Goal: Feedback & Contribution: Leave review/rating

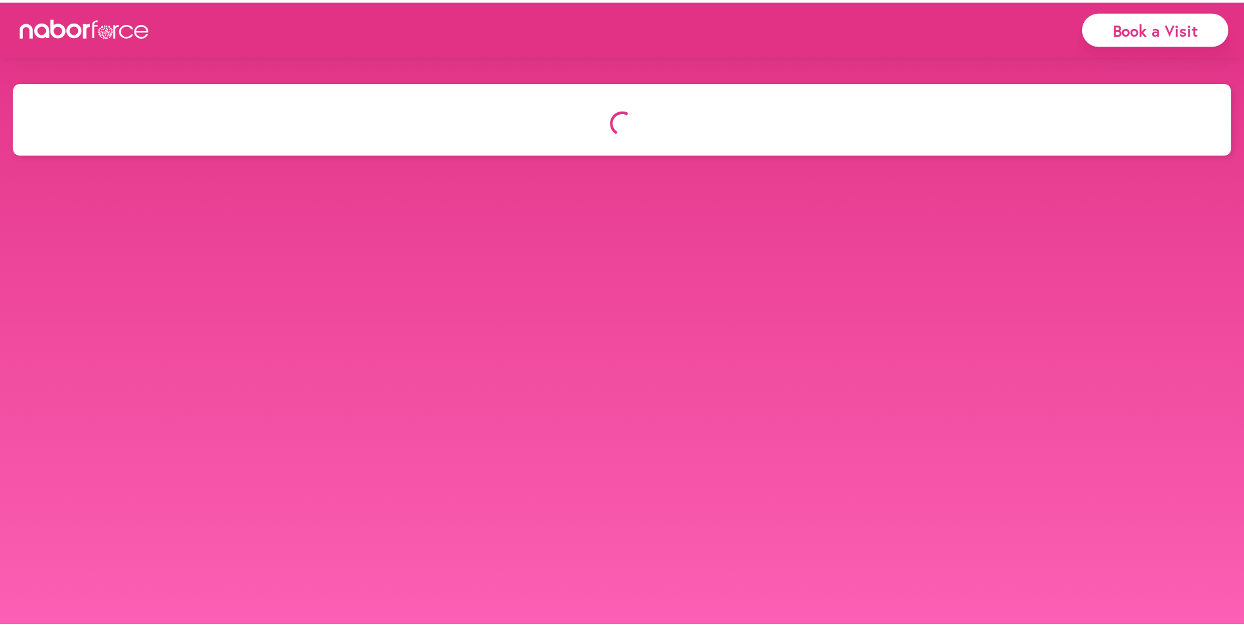
scroll to position [82, 0]
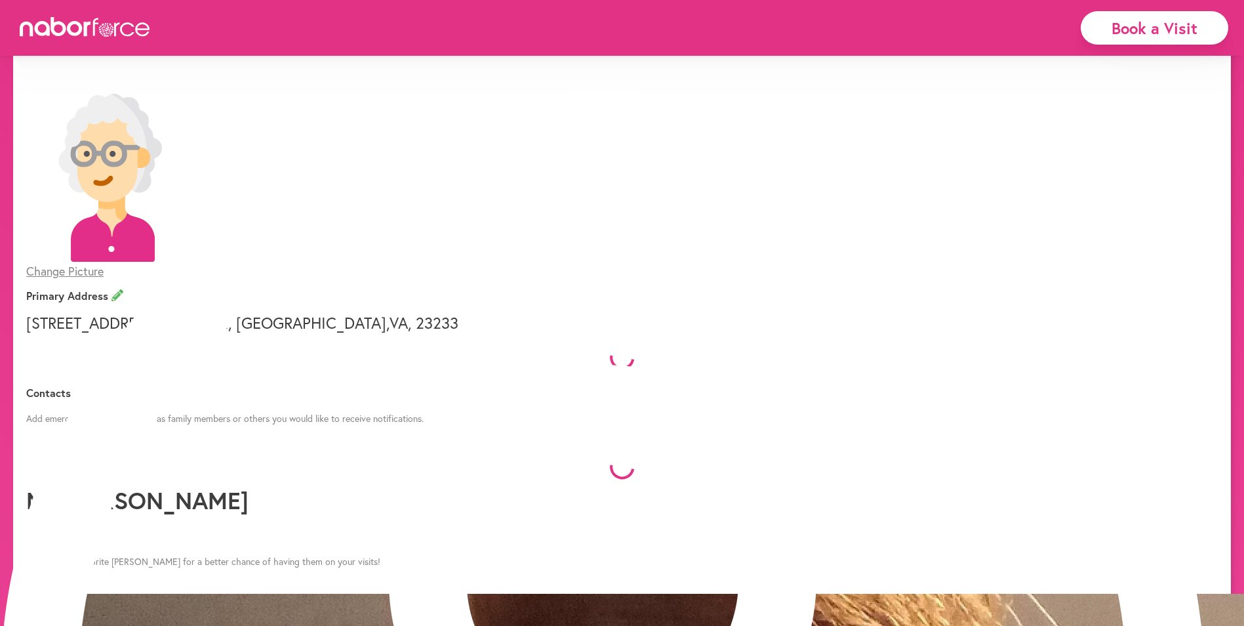
select select "*"
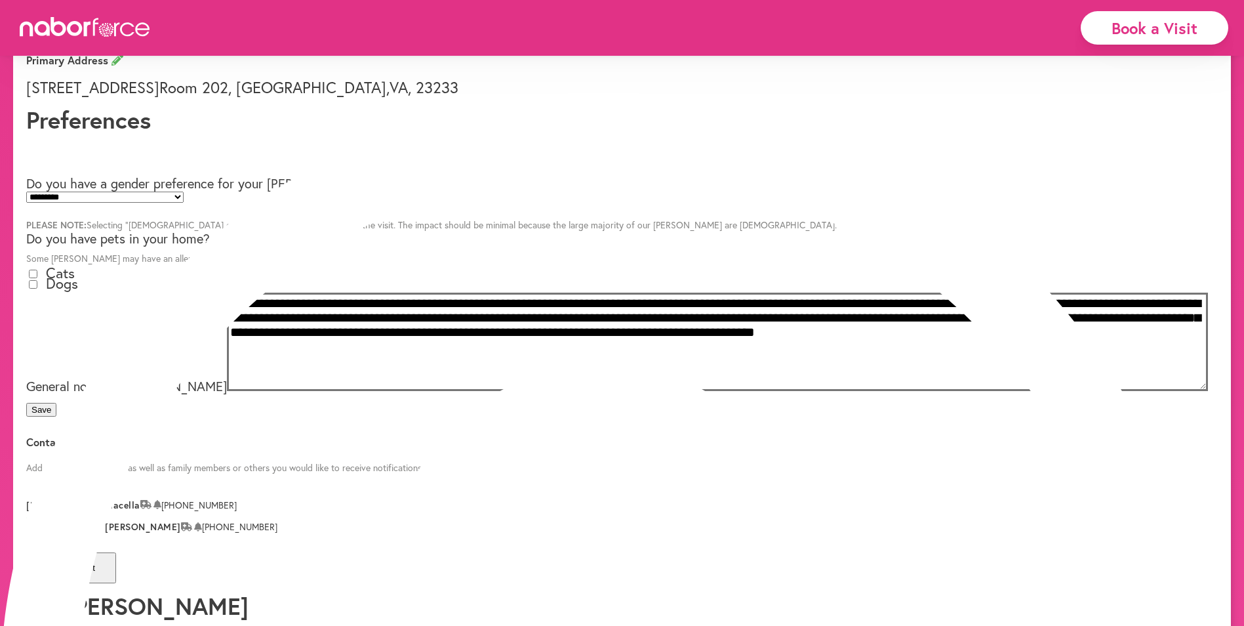
scroll to position [0, 0]
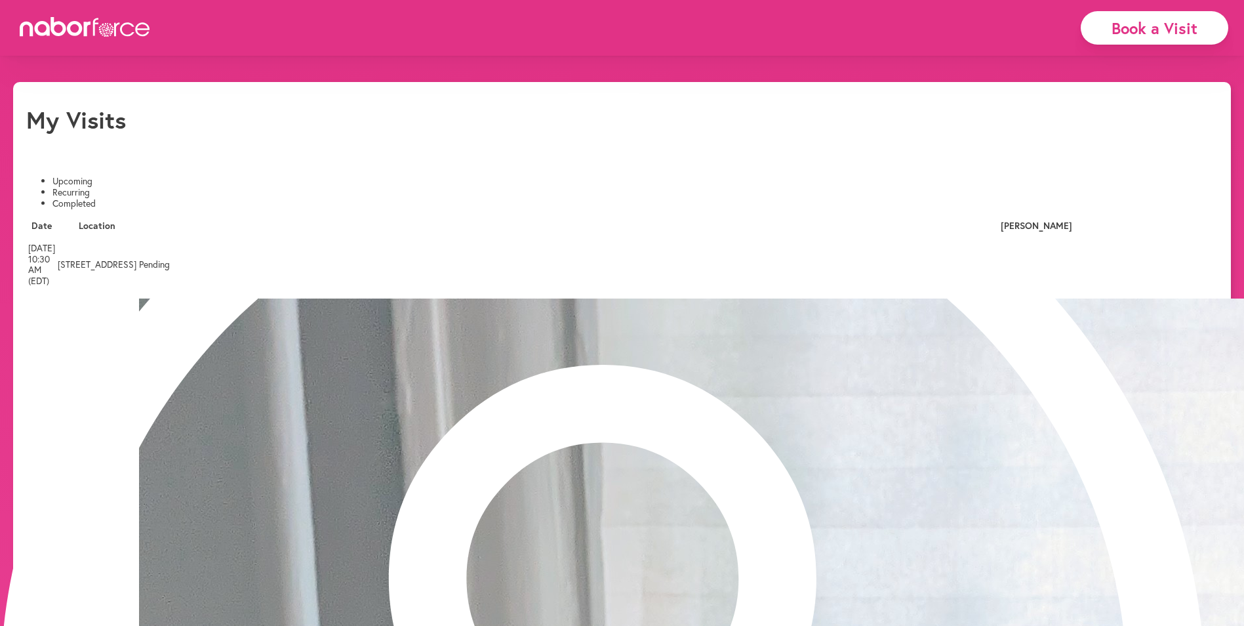
click at [278, 198] on li "Completed" at bounding box center [635, 203] width 1166 height 11
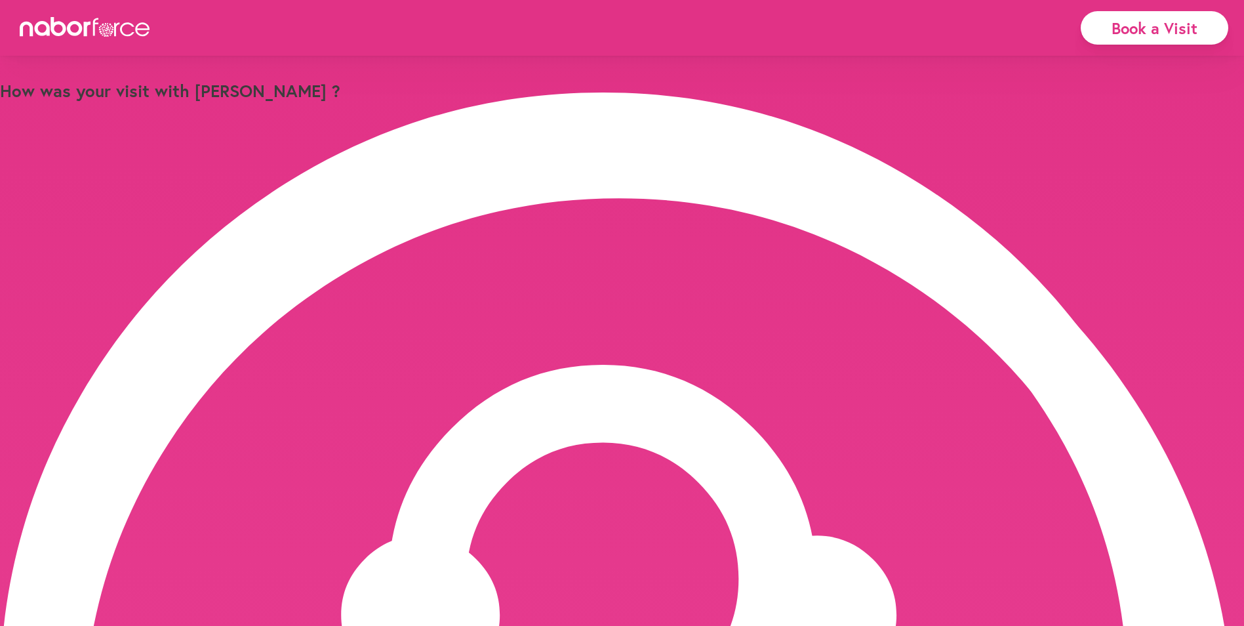
type input "*"
drag, startPoint x: 667, startPoint y: 392, endPoint x: 563, endPoint y: 384, distance: 104.7
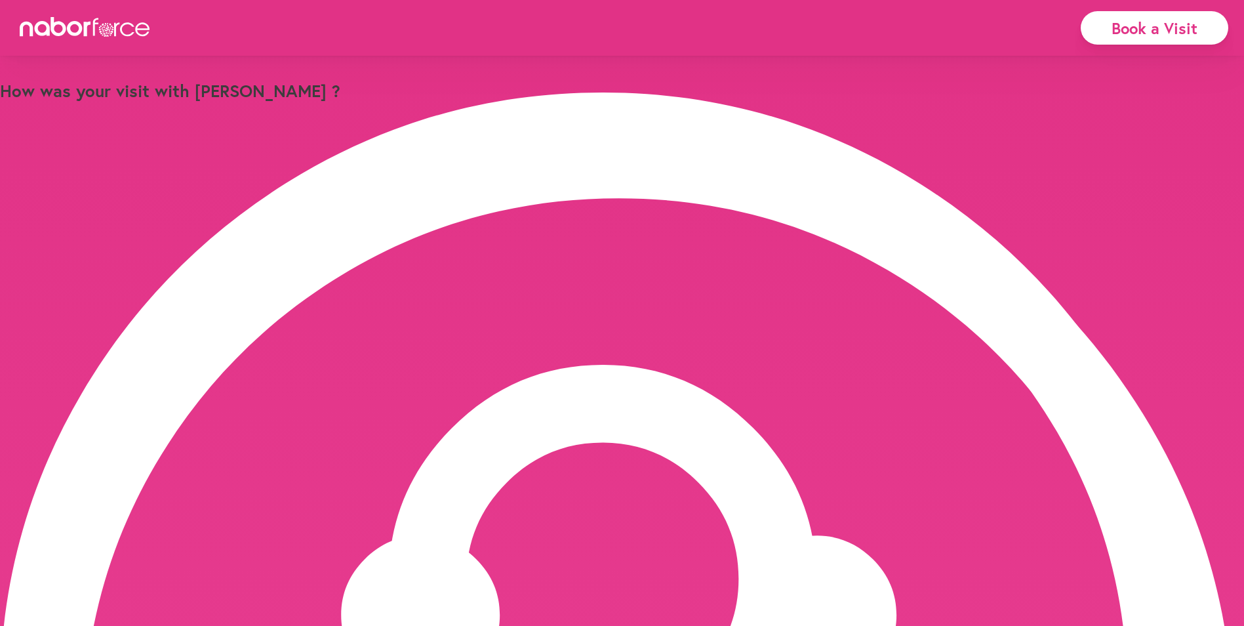
type input "**********"
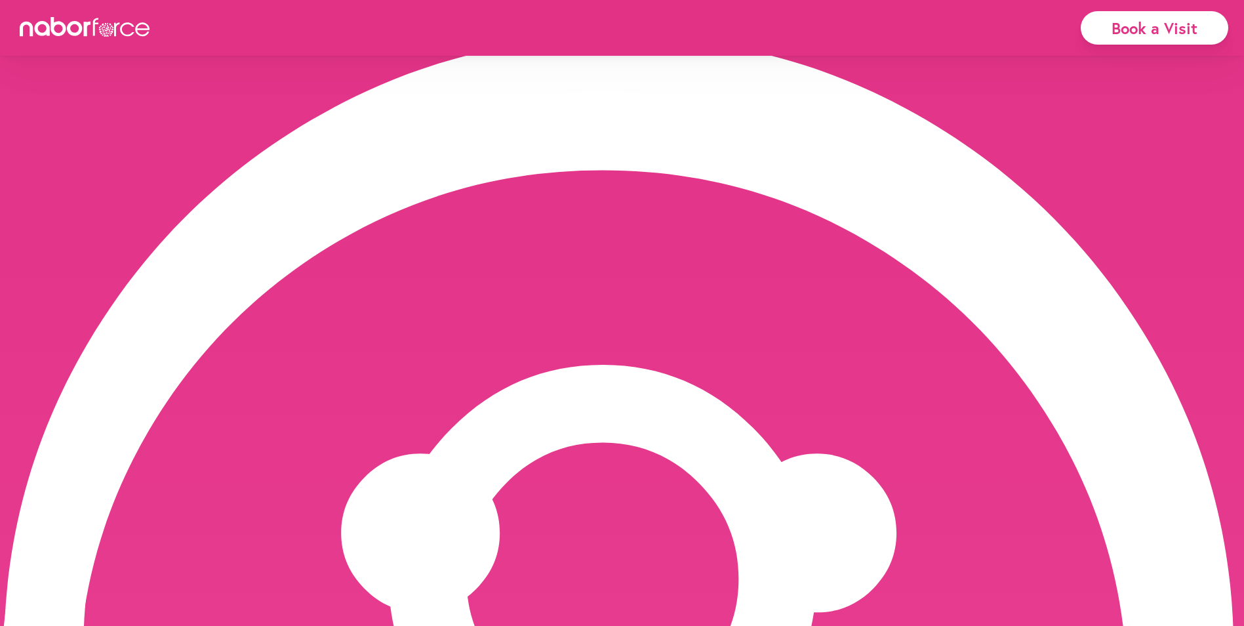
scroll to position [0, 424]
drag, startPoint x: 385, startPoint y: 302, endPoint x: 951, endPoint y: 295, distance: 565.5
drag, startPoint x: 556, startPoint y: 466, endPoint x: 556, endPoint y: 459, distance: 7.9
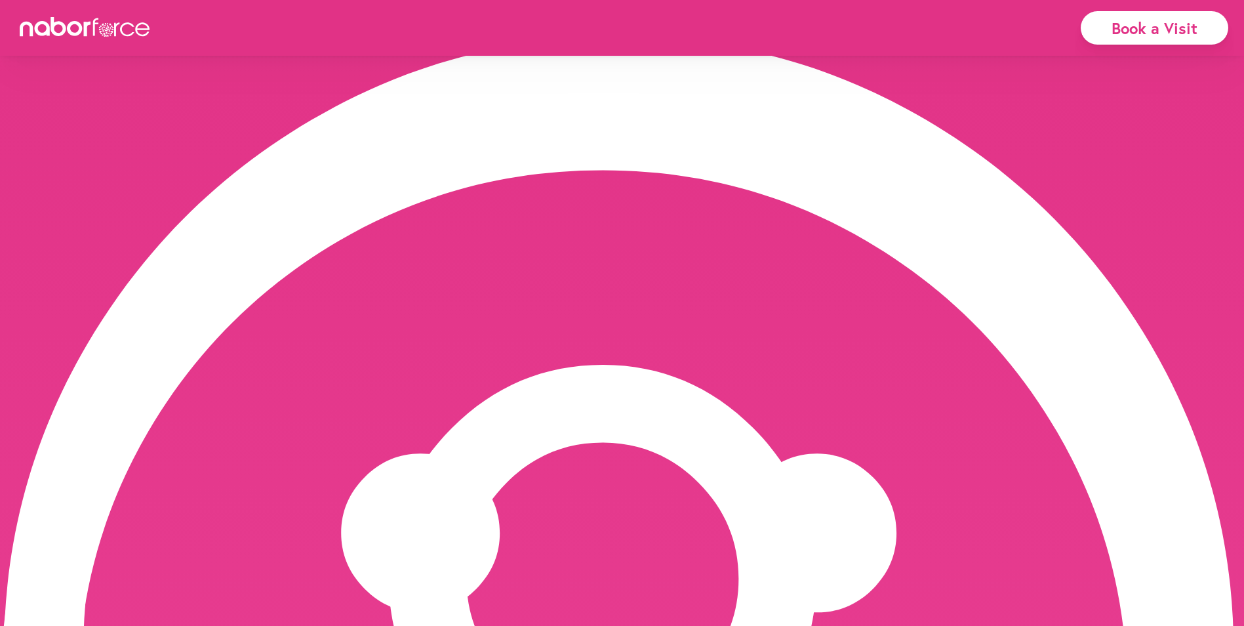
scroll to position [0, 0]
paste input "**********"
drag, startPoint x: 688, startPoint y: 452, endPoint x: 926, endPoint y: 453, distance: 238.1
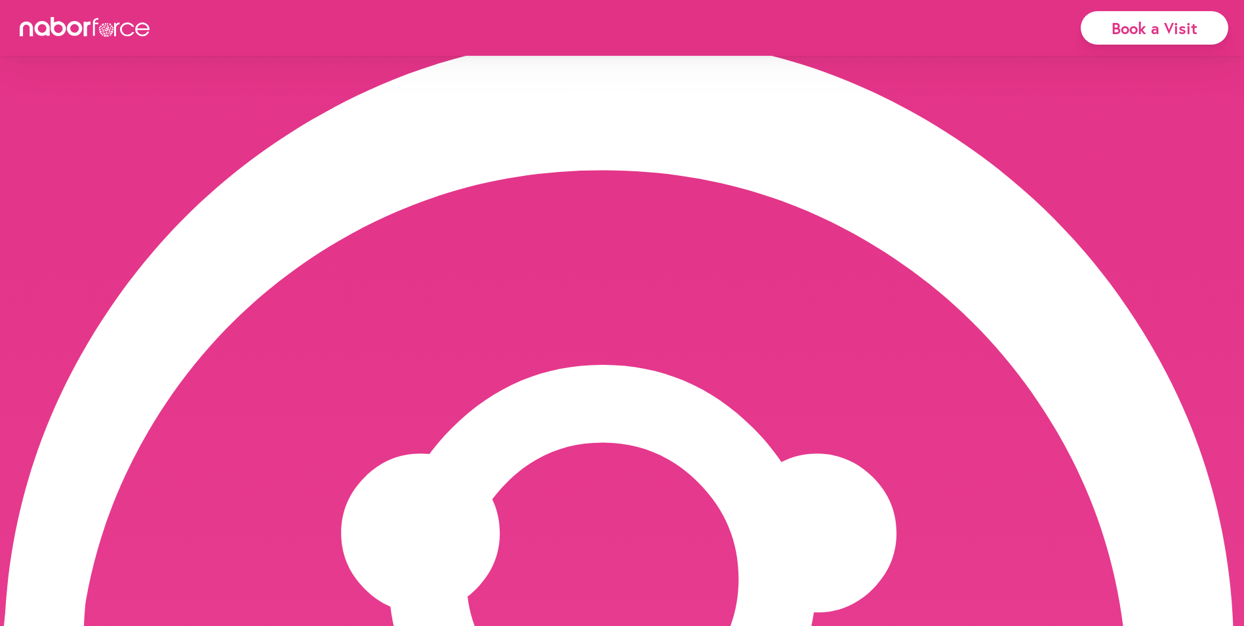
type input "**********"
drag, startPoint x: 455, startPoint y: 536, endPoint x: 449, endPoint y: 538, distance: 6.8
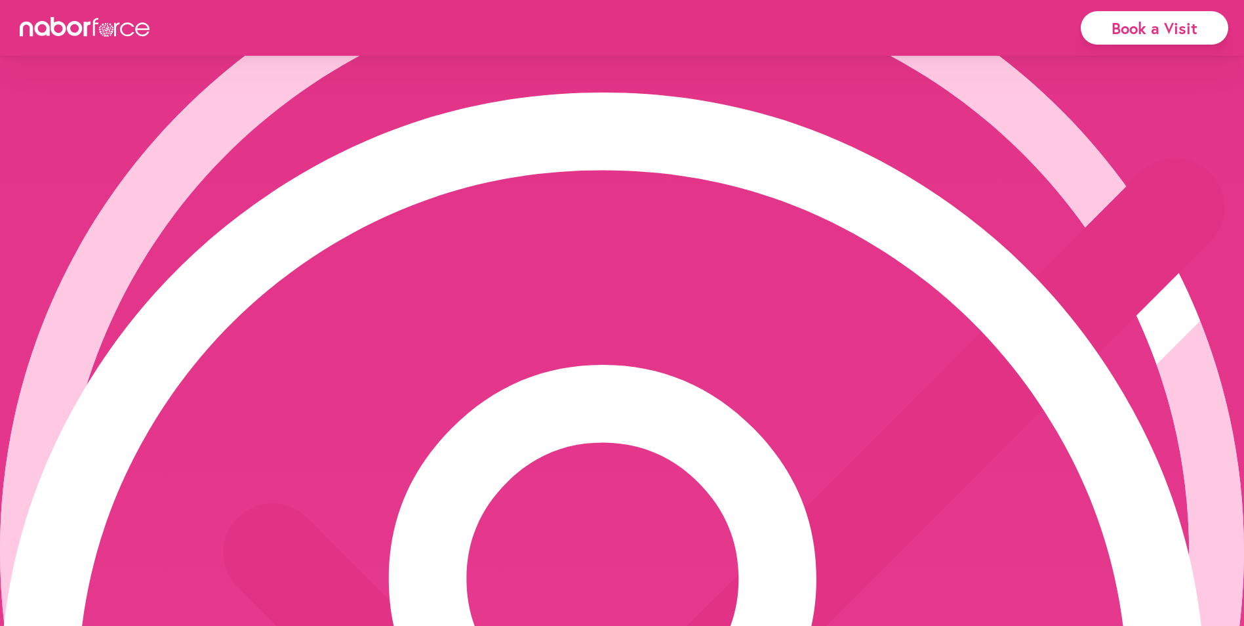
scroll to position [0, 0]
click at [644, 315] on div "close Success! Feedback created Continue" at bounding box center [622, 583] width 1244 height 1310
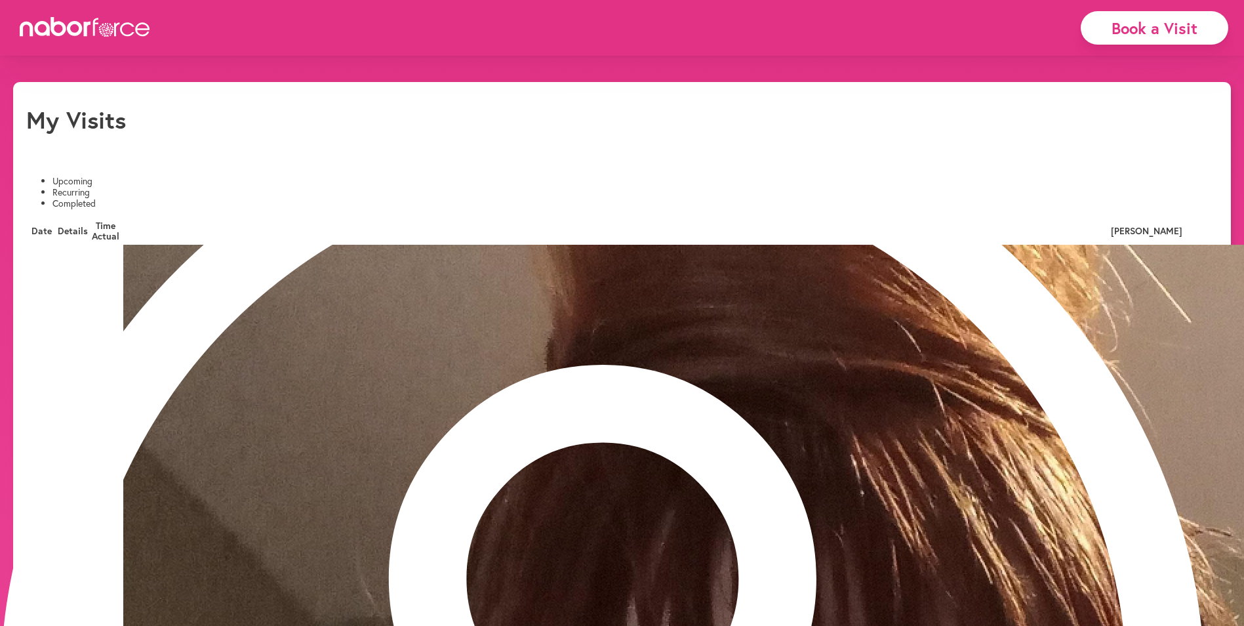
click at [72, 176] on li "Upcoming" at bounding box center [635, 181] width 1166 height 11
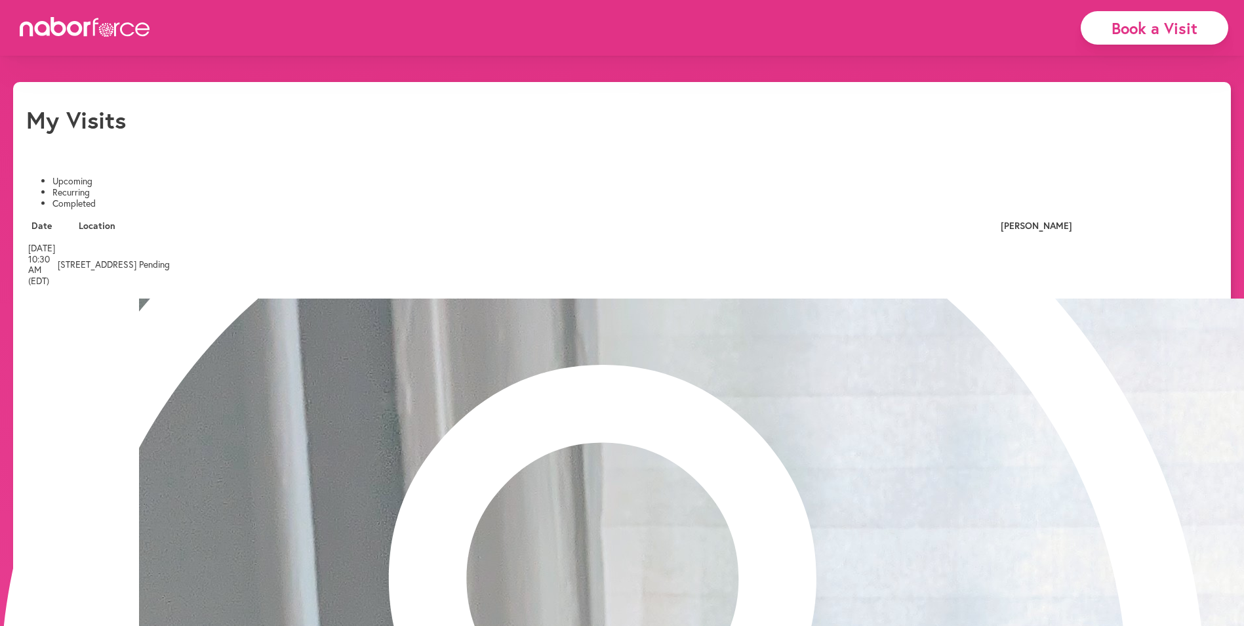
scroll to position [278, 0]
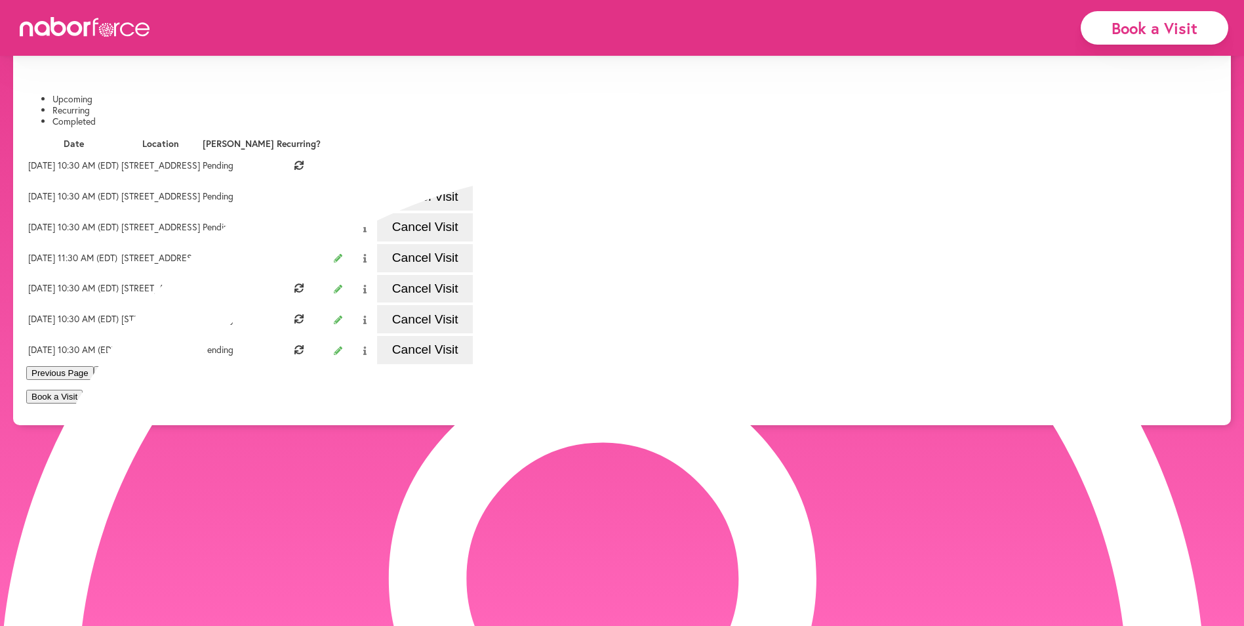
scroll to position [102, 0]
click at [109, 380] on button "1" at bounding box center [101, 373] width 15 height 14
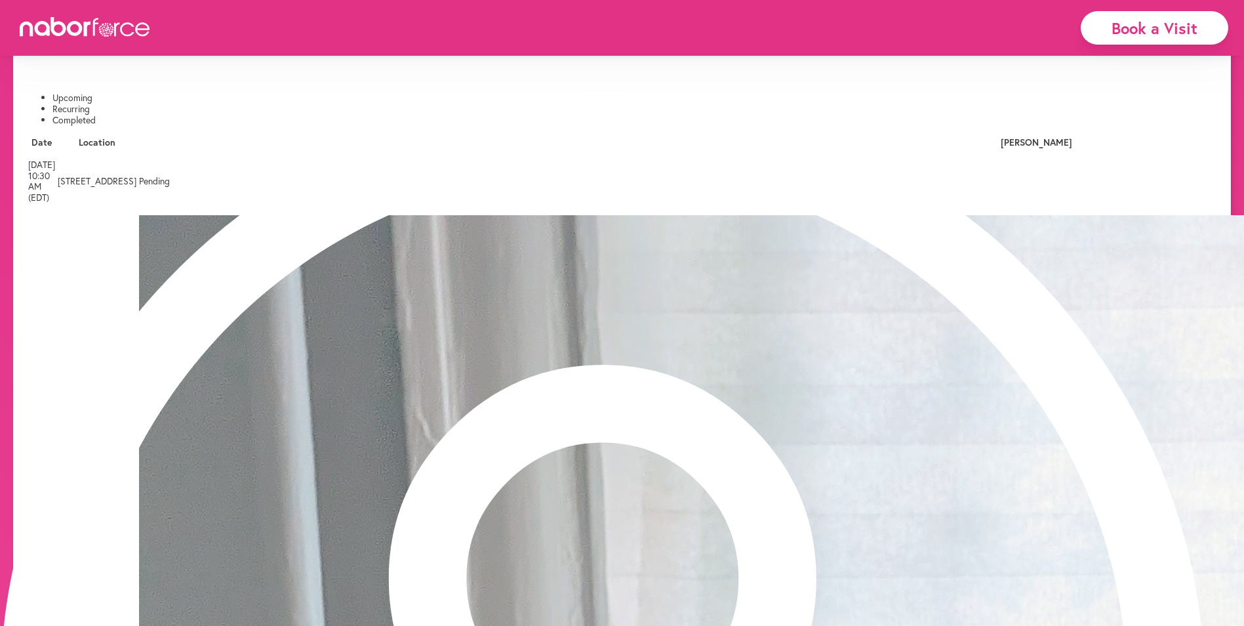
scroll to position [0, 0]
